Goal: Transaction & Acquisition: Purchase product/service

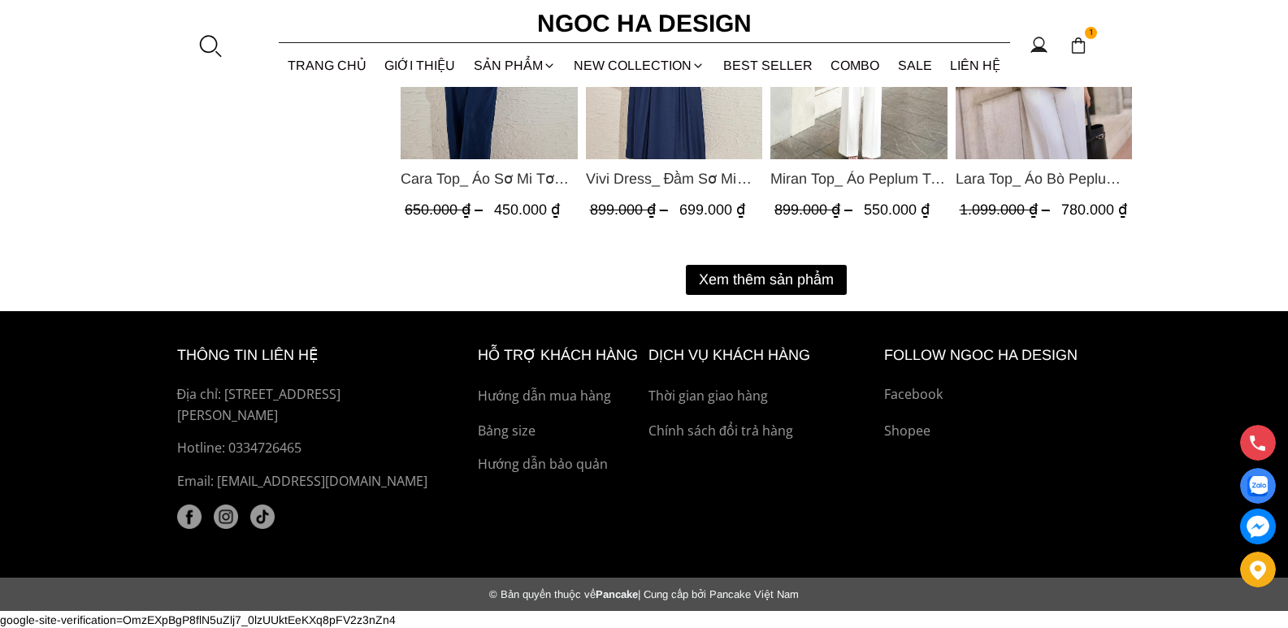
click at [908, 390] on p "Facebook" at bounding box center [998, 394] width 228 height 21
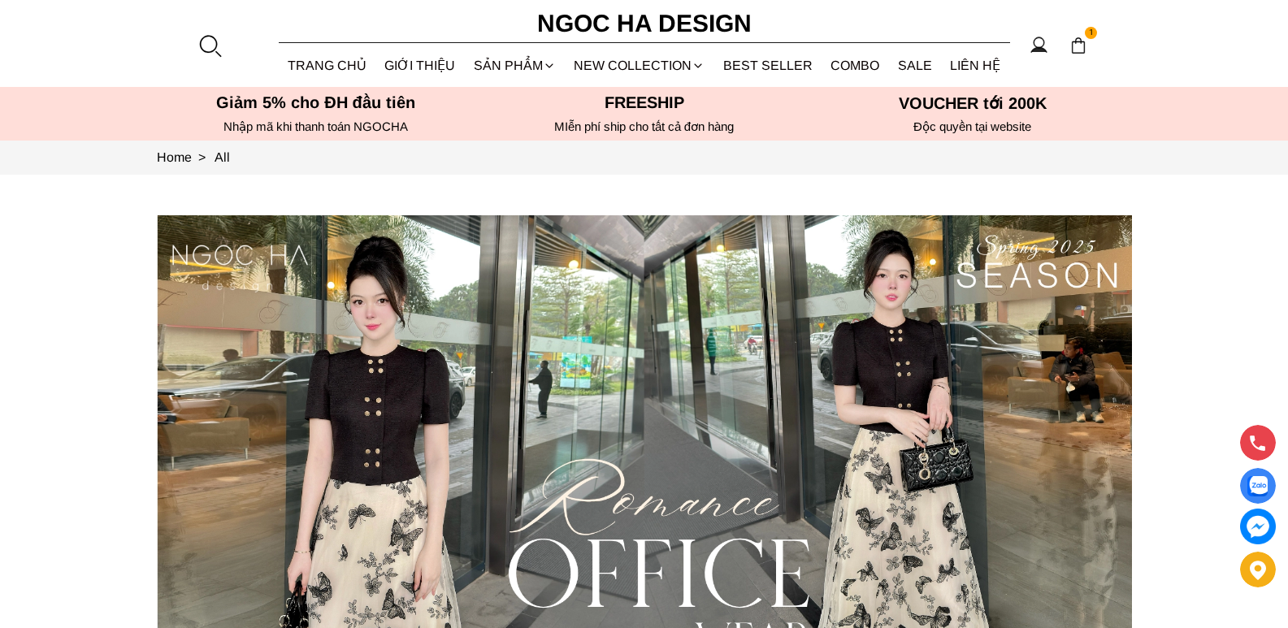
click at [220, 45] on div at bounding box center [209, 45] width 24 height 24
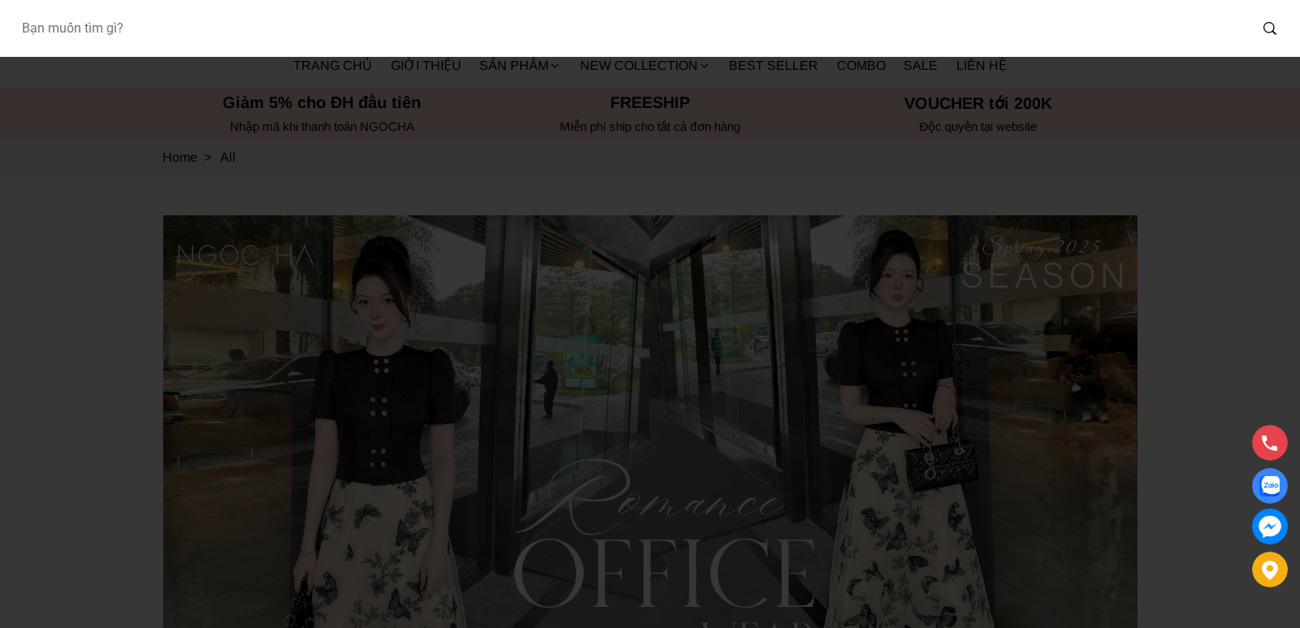
paste input "A1080"
type input "A1080"
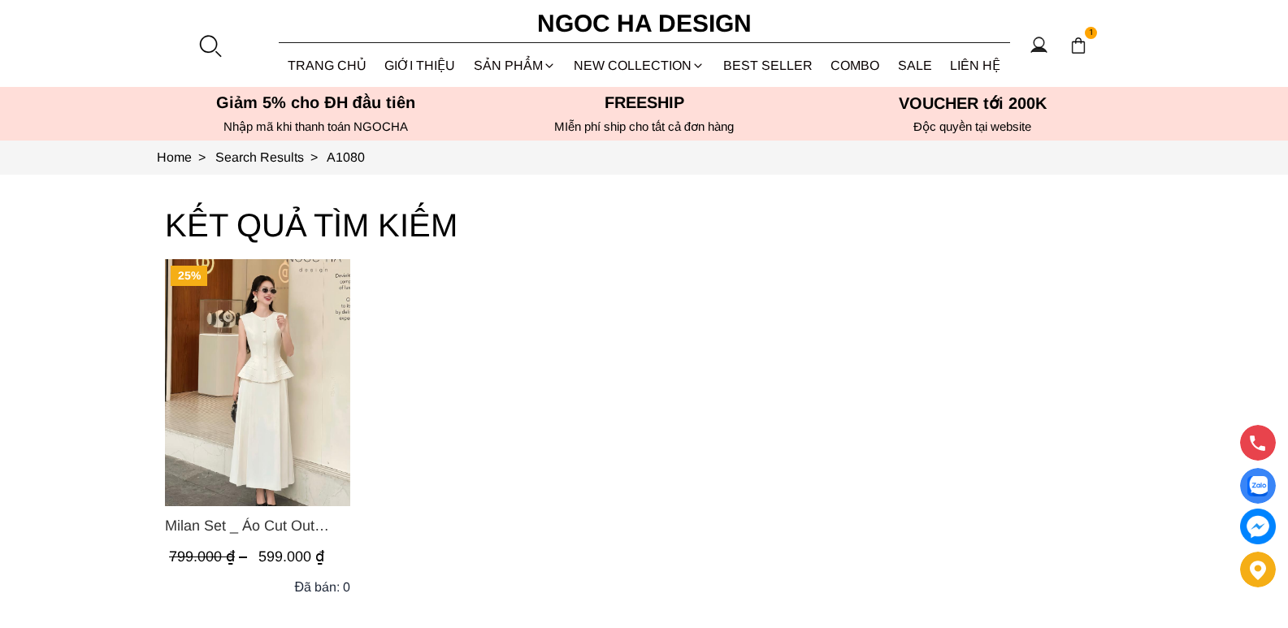
click at [288, 431] on img "Product image - Milan Set _ Áo Cut Out Tùng Không Tay Kết Hợp Chân Váy Xếp Ly A…" at bounding box center [257, 382] width 185 height 247
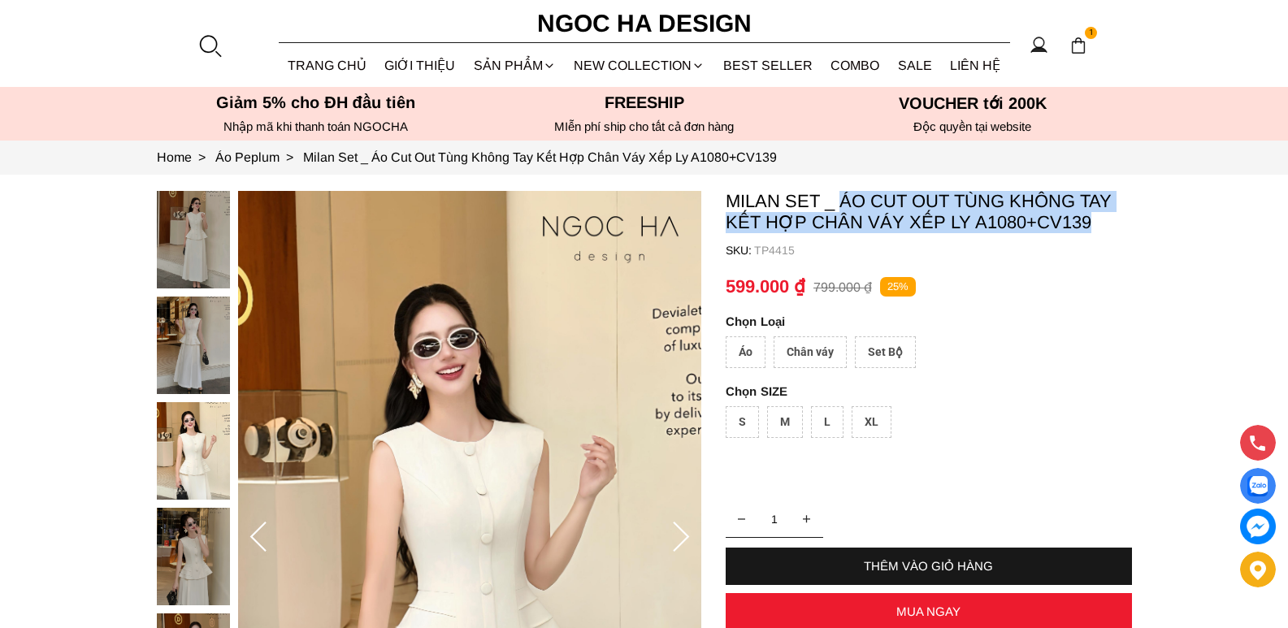
drag, startPoint x: 844, startPoint y: 194, endPoint x: 1109, endPoint y: 227, distance: 266.9
click at [1109, 227] on p "Milan Set _ Áo Cut Out Tùng Không Tay Kết Hợp Chân Váy Xếp Ly A1080+CV139" at bounding box center [929, 212] width 406 height 42
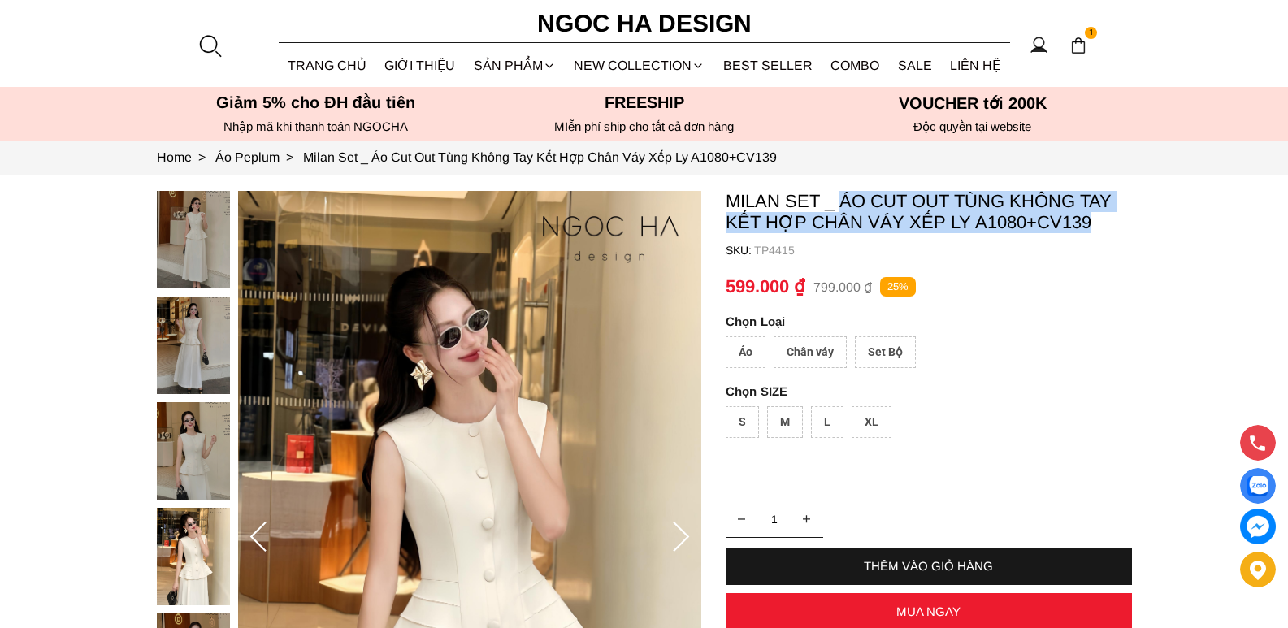
copy p "Áo Cut Out Tùng Không Tay Kết Hợp Chân Váy Xếp Ly A1080+CV139"
